Goal: Task Accomplishment & Management: Manage account settings

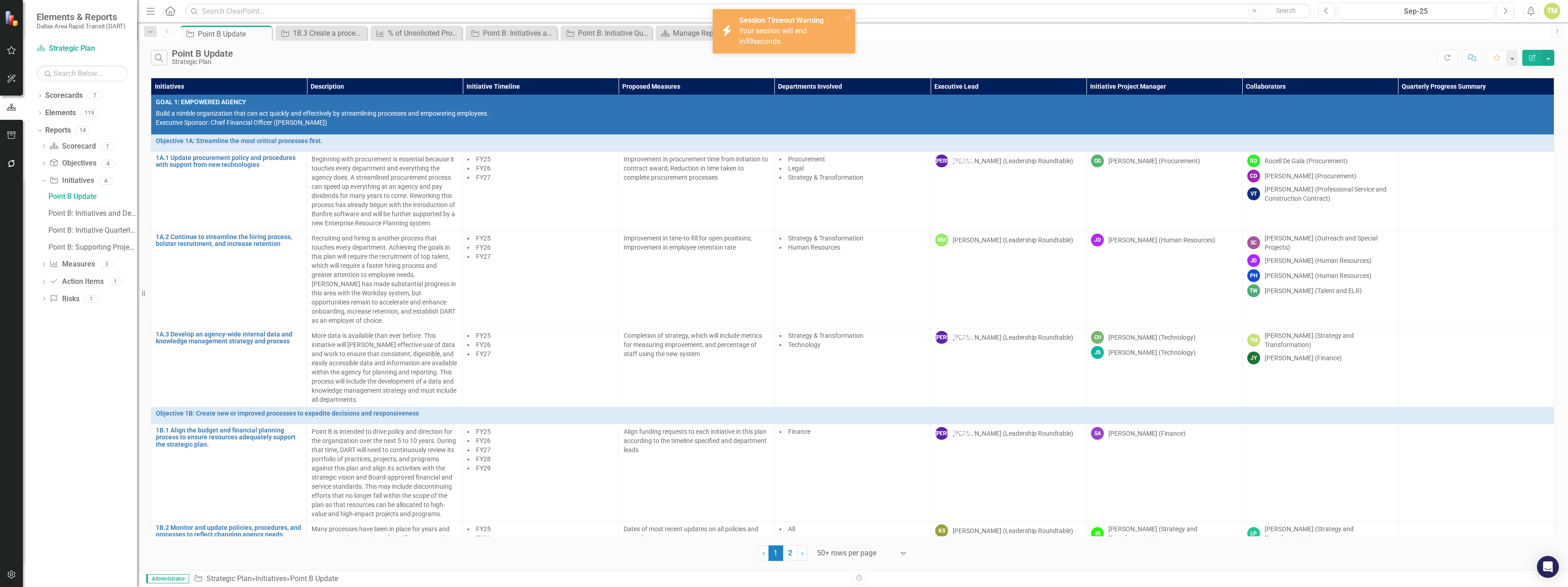
scroll to position [374, 0]
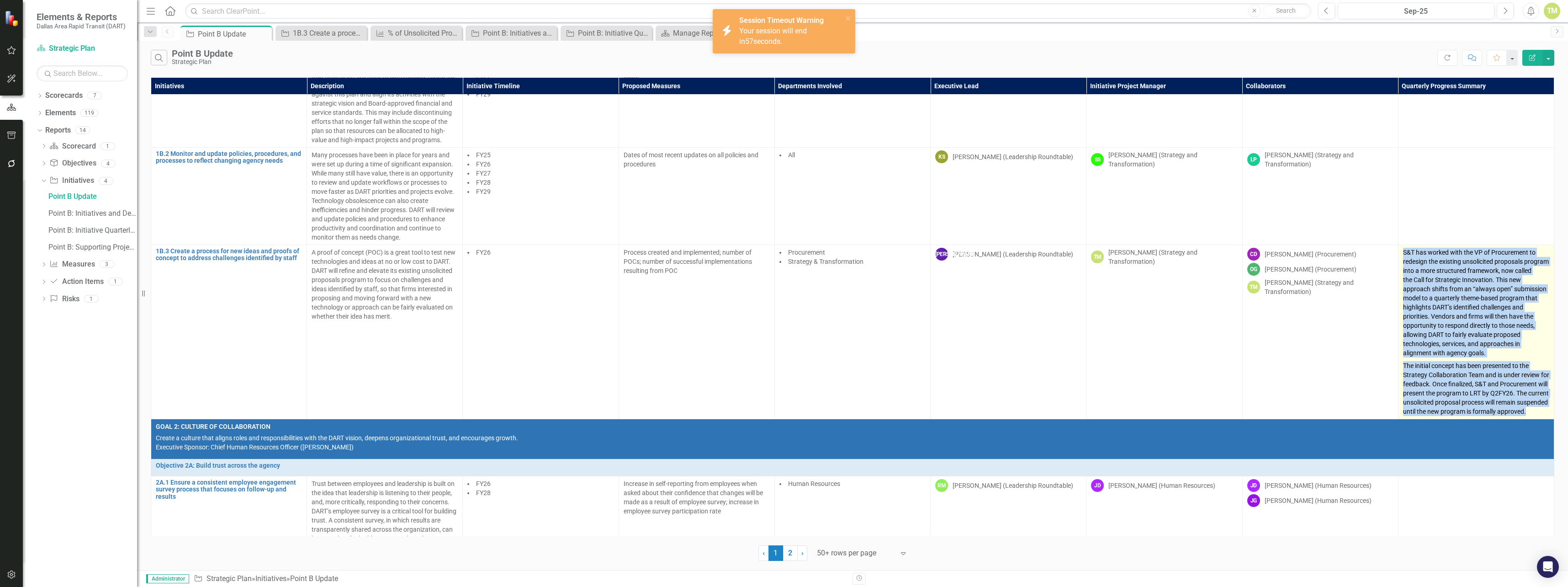
drag, startPoint x: 1518, startPoint y: 305, endPoint x: 1472, endPoint y: 278, distance: 53.3
click at [1472, 278] on span "S&T has worked with the VP of Procurement to redesign the existing unsolicited …" at bounding box center [1475, 302] width 146 height 108
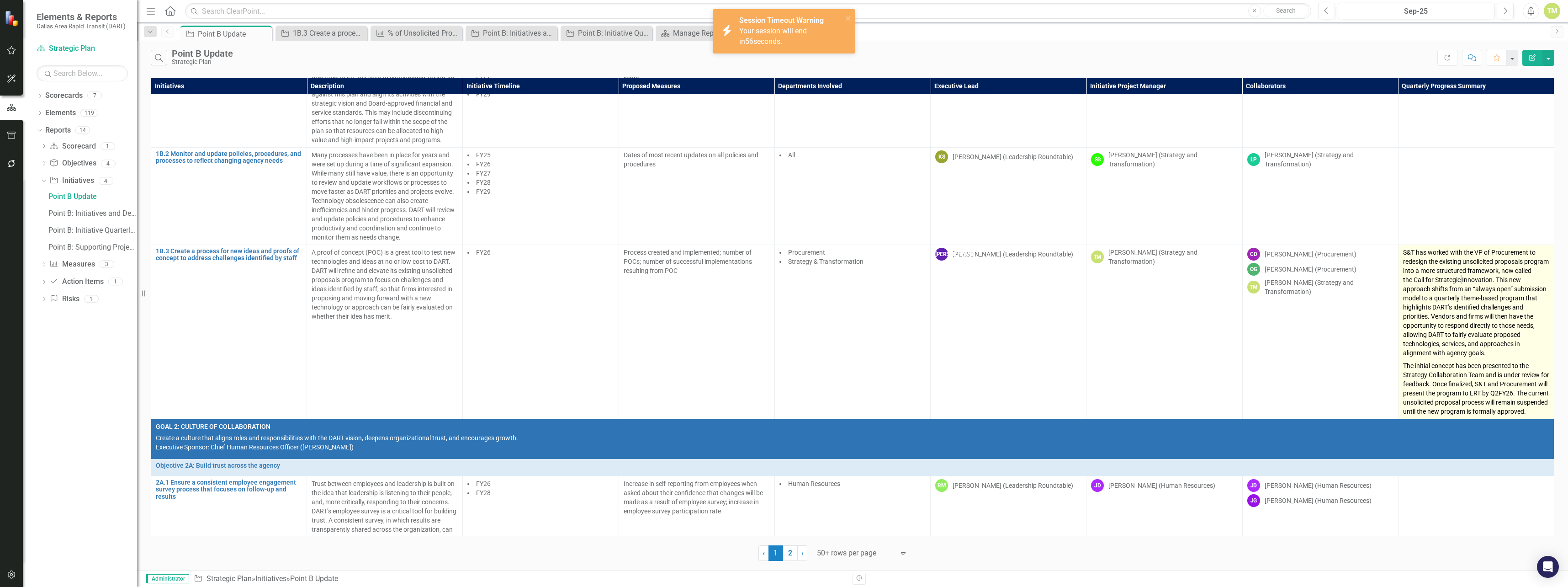
click at [1472, 278] on span "S&T has worked with the VP of Procurement to redesign the existing unsolicited …" at bounding box center [1475, 302] width 146 height 108
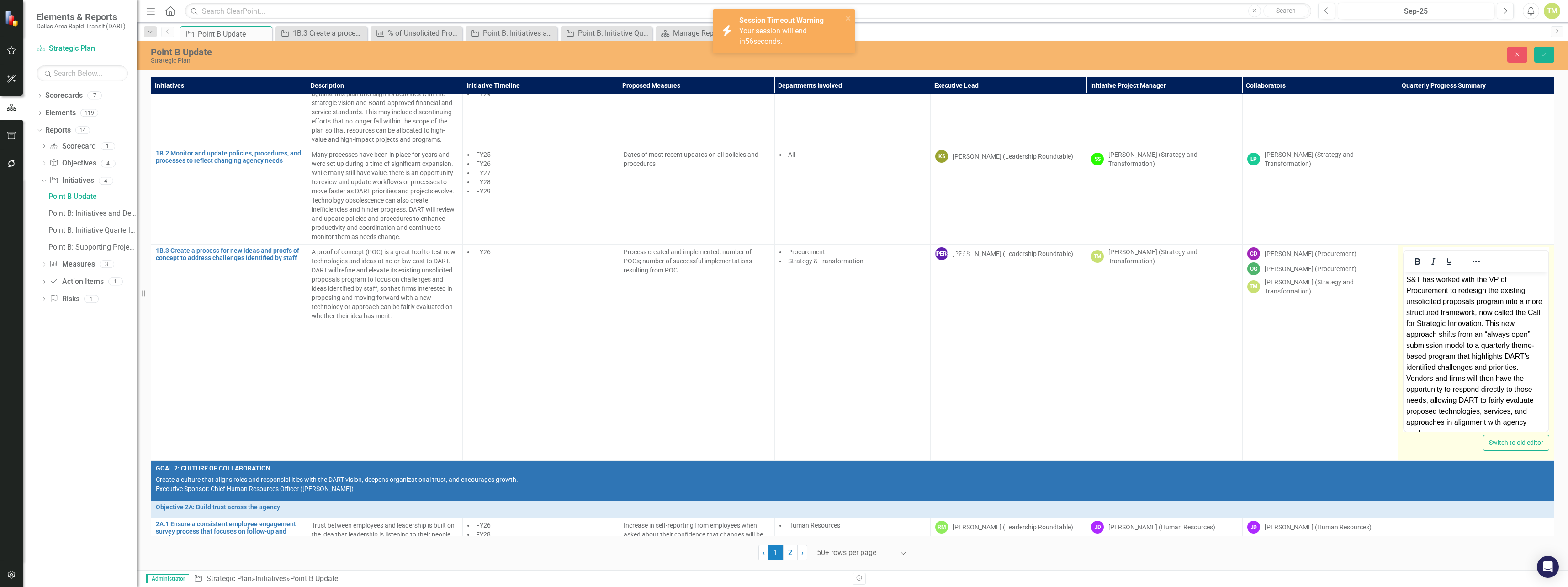
scroll to position [0, 0]
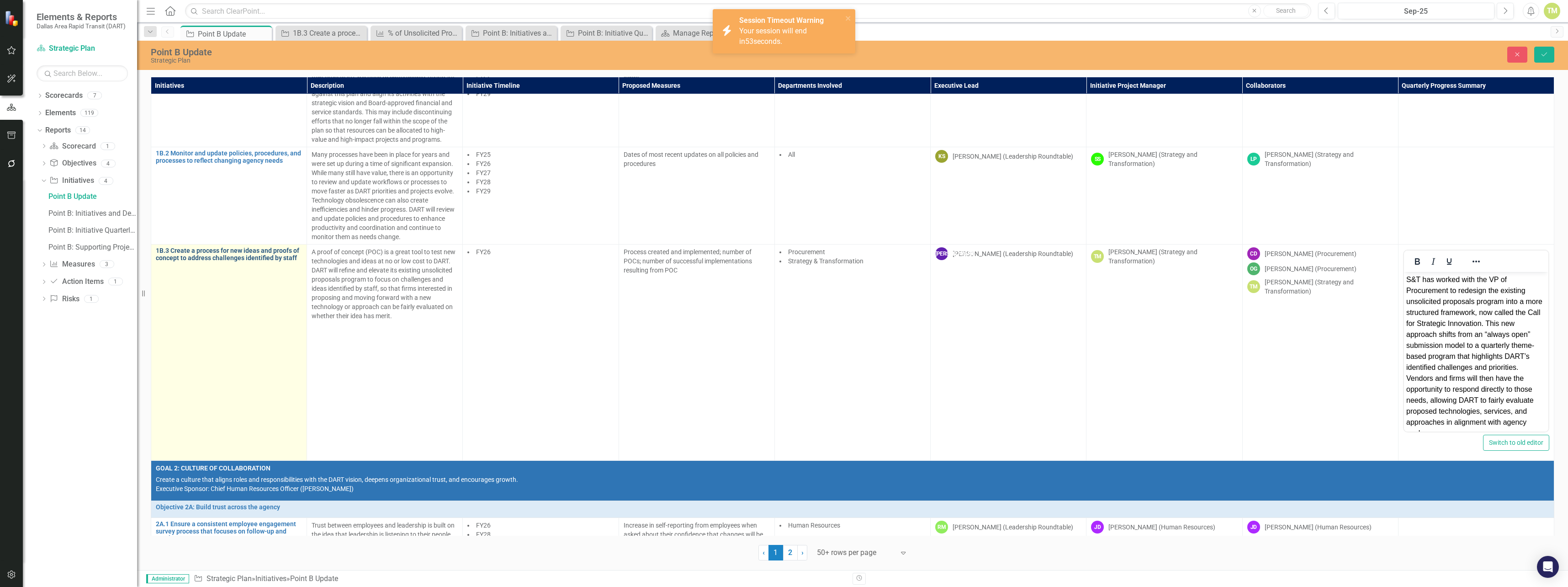
click at [250, 255] on link "1B.3 Create a process for new ideas and proofs of concept to address challenges…" at bounding box center [229, 254] width 146 height 15
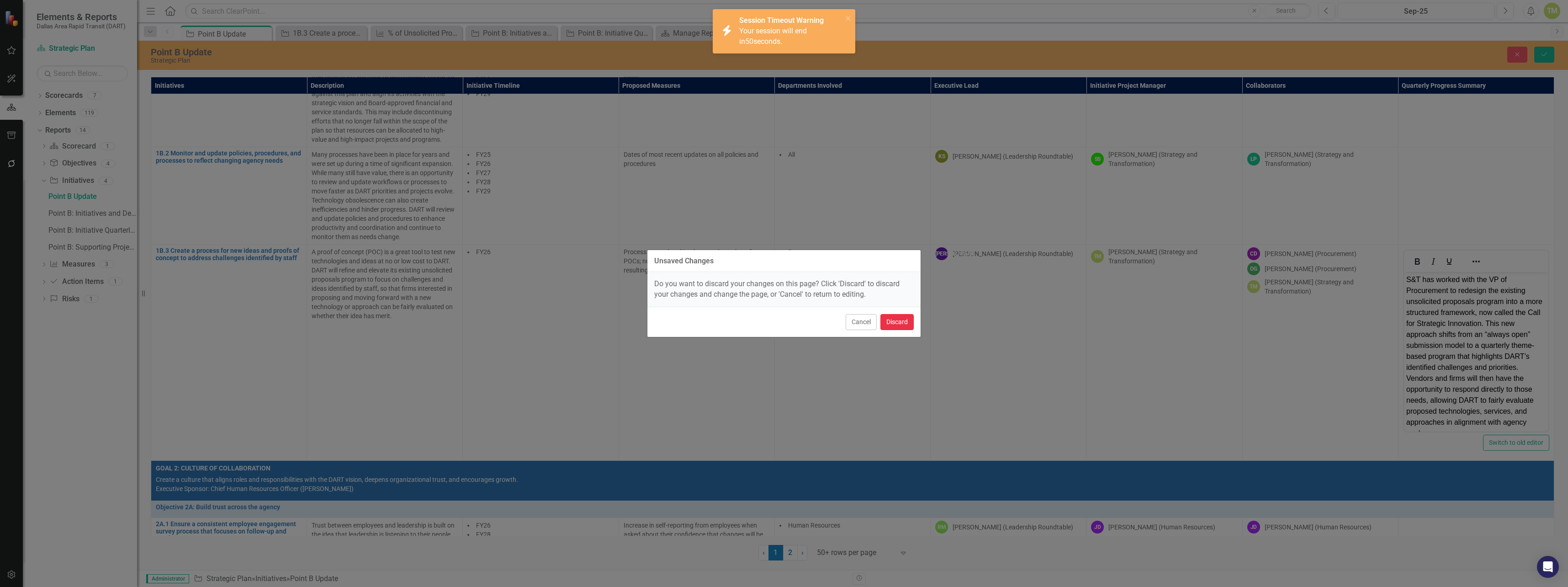
click at [901, 324] on button "Discard" at bounding box center [897, 322] width 33 height 16
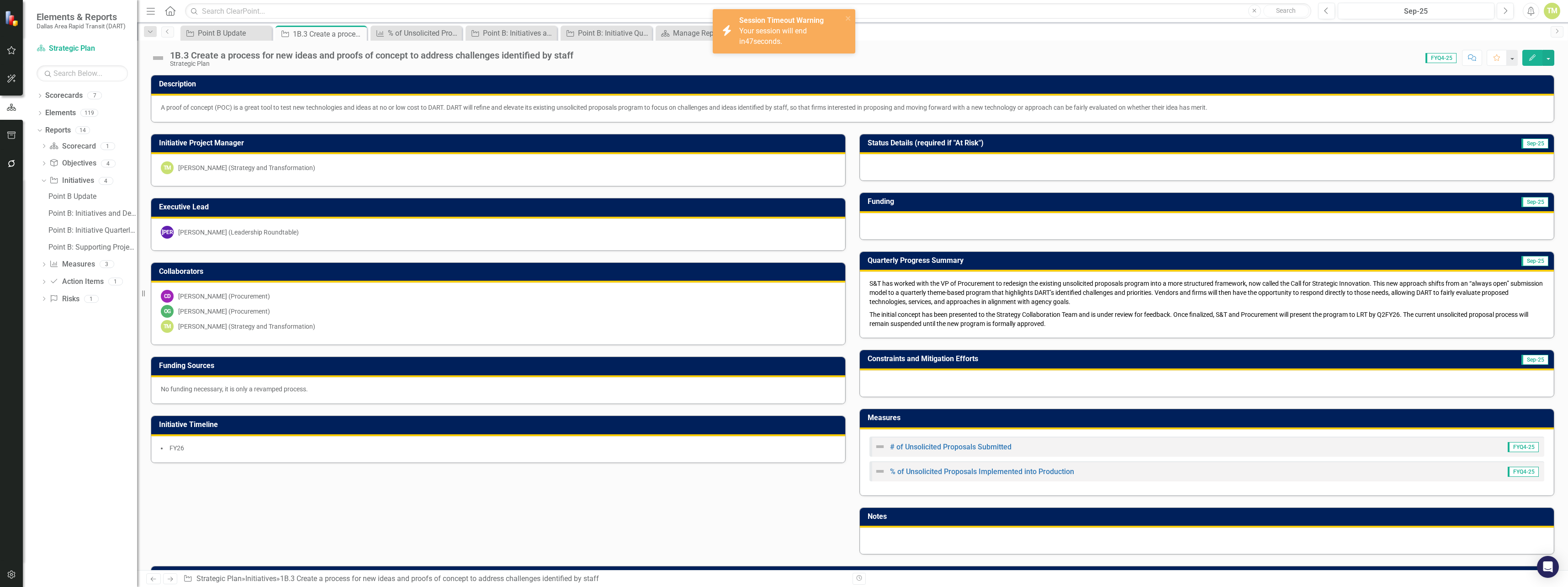
click at [1384, 317] on span "The initial concept has been presented to the Strategy Collaboration Team and i…" at bounding box center [1199, 319] width 658 height 17
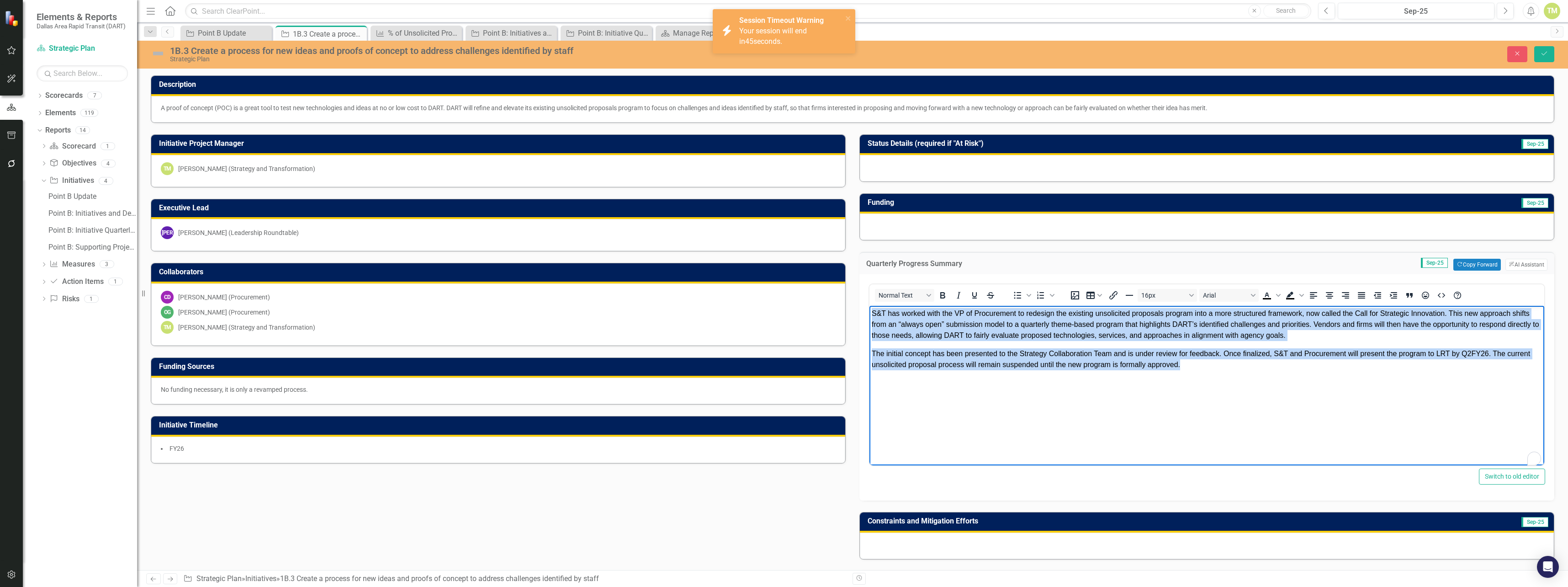
drag, startPoint x: 1244, startPoint y: 378, endPoint x: 845, endPoint y: 312, distance: 404.4
click at [870, 312] on html "S&T has worked with the VP of Procurement to redesign the existing unsolicited …" at bounding box center [1206, 374] width 674 height 137
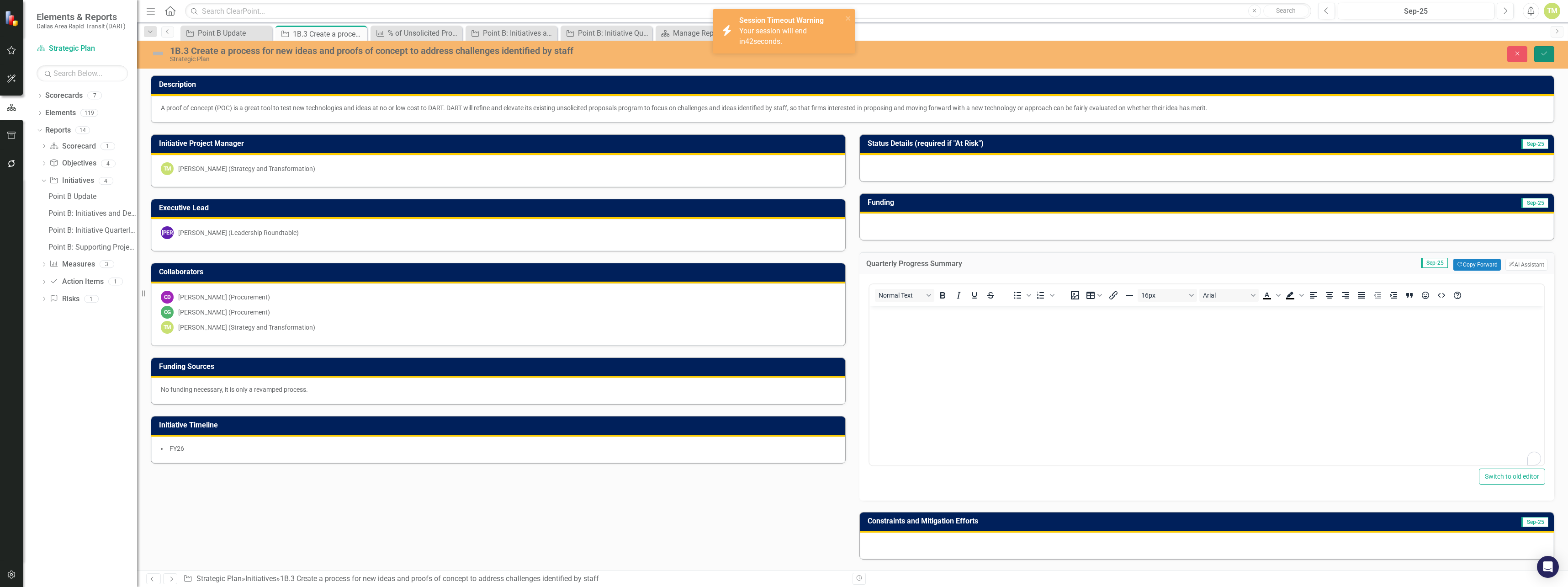
click at [1549, 54] on button "Save" at bounding box center [1544, 54] width 20 height 16
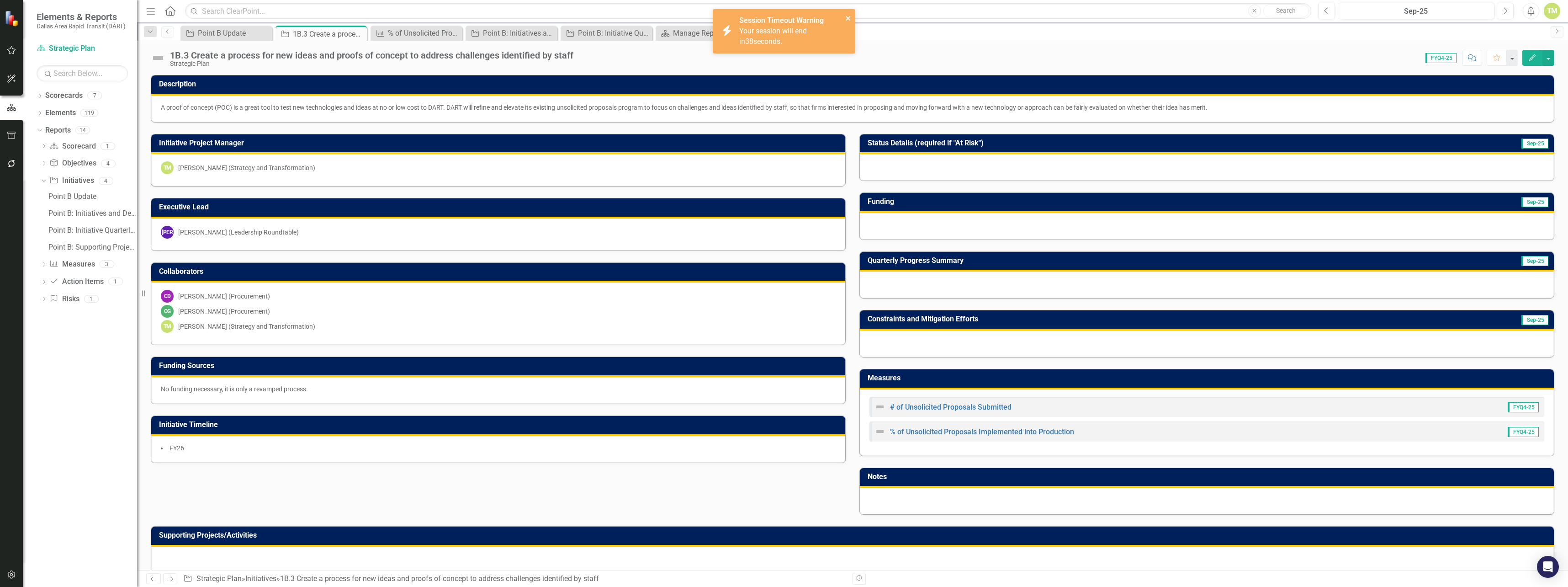
click at [847, 20] on icon "close" at bounding box center [848, 18] width 7 height 7
